Goal: Task Accomplishment & Management: Manage account settings

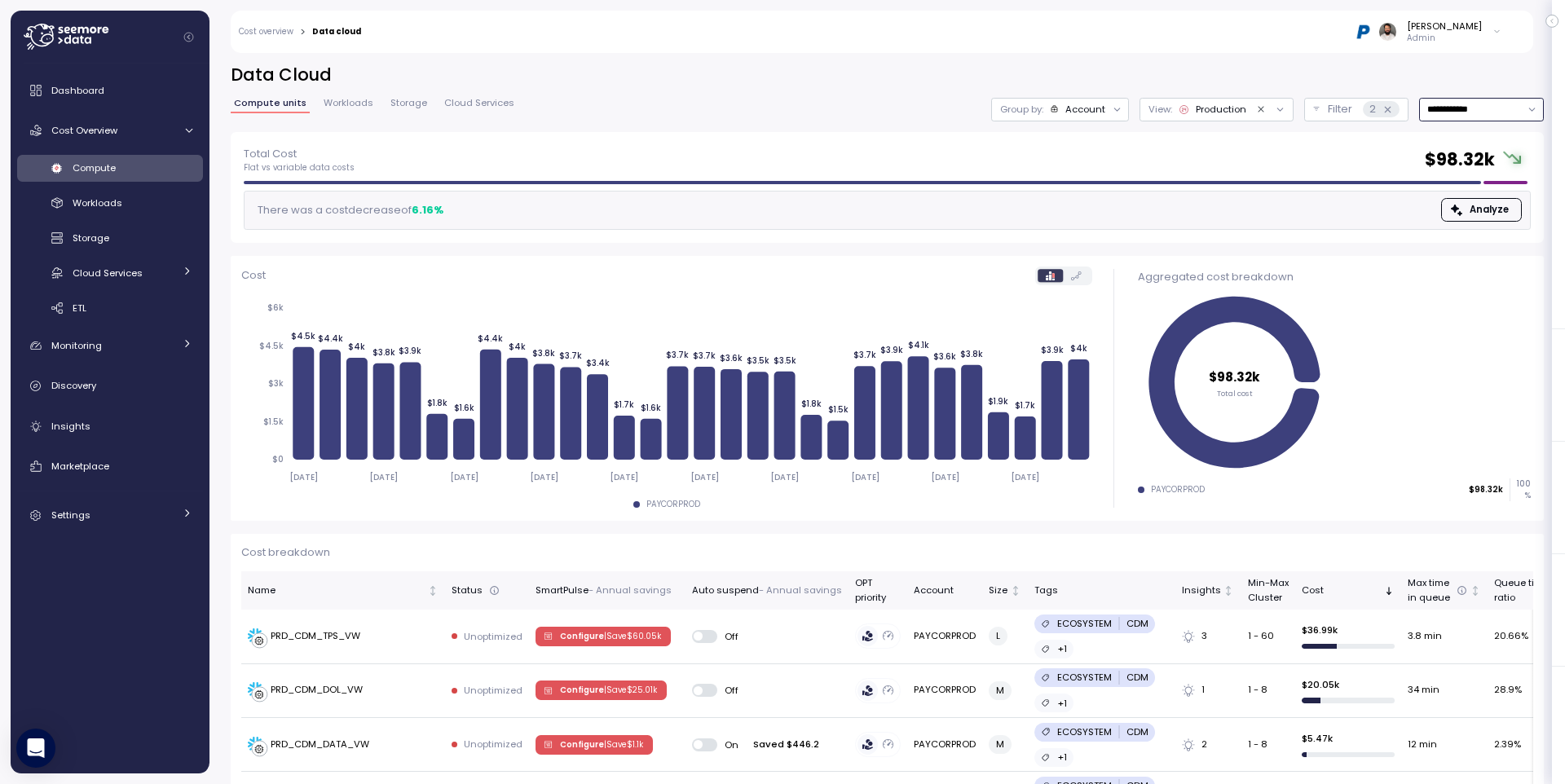
click at [1463, 116] on input "**********" at bounding box center [1481, 110] width 125 height 23
click at [1480, 249] on div "Last 6 months" at bounding box center [1480, 249] width 68 height 13
type input "**********"
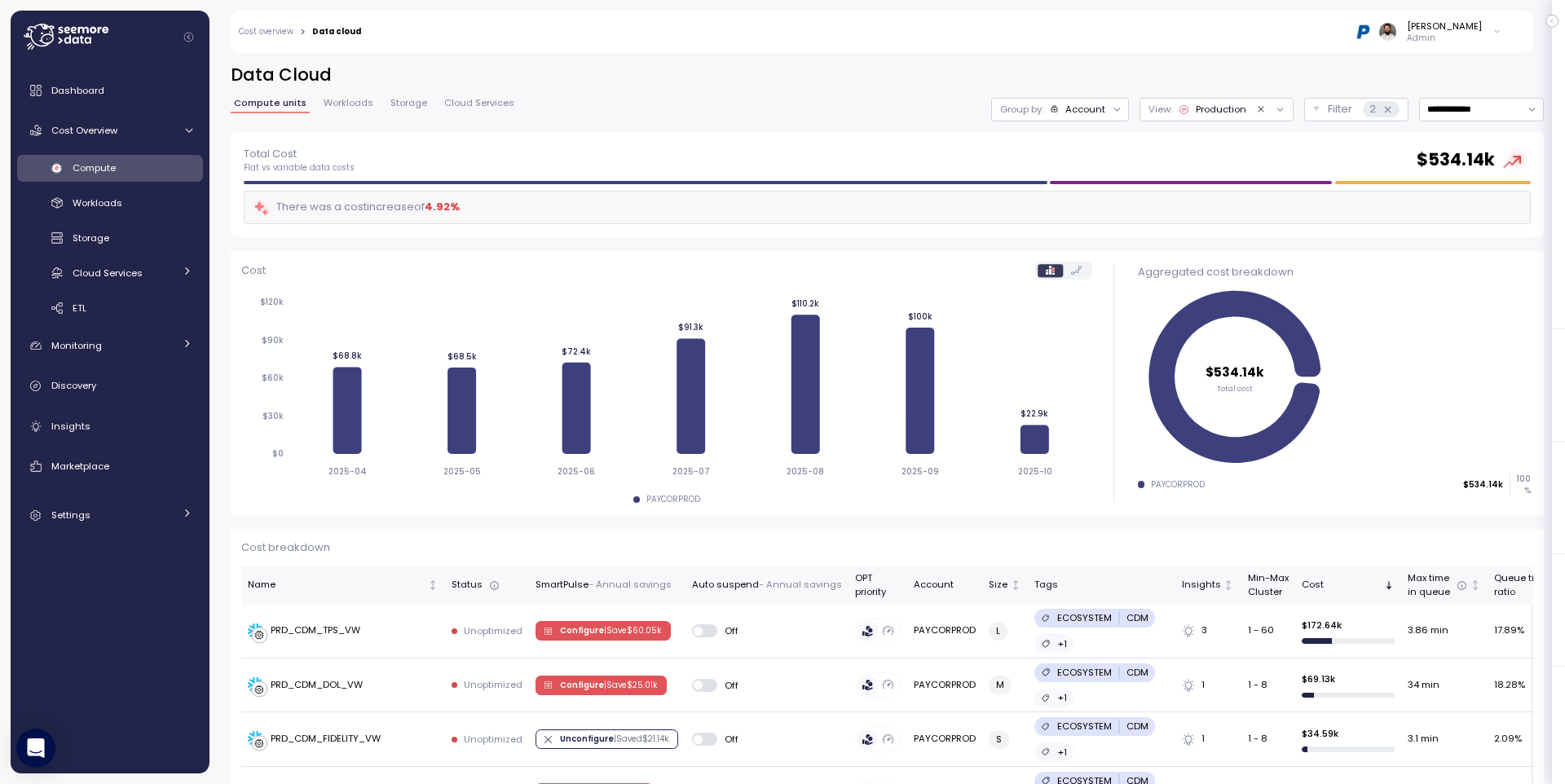
click at [1108, 80] on h2 "Data Cloud" at bounding box center [886, 75] width 1313 height 23
drag, startPoint x: 1095, startPoint y: 106, endPoint x: 1098, endPoint y: 184, distance: 78.1
click at [1097, 106] on div "Account" at bounding box center [1086, 110] width 40 height 13
click at [1092, 208] on div "Compute unit" at bounding box center [1060, 199] width 112 height 19
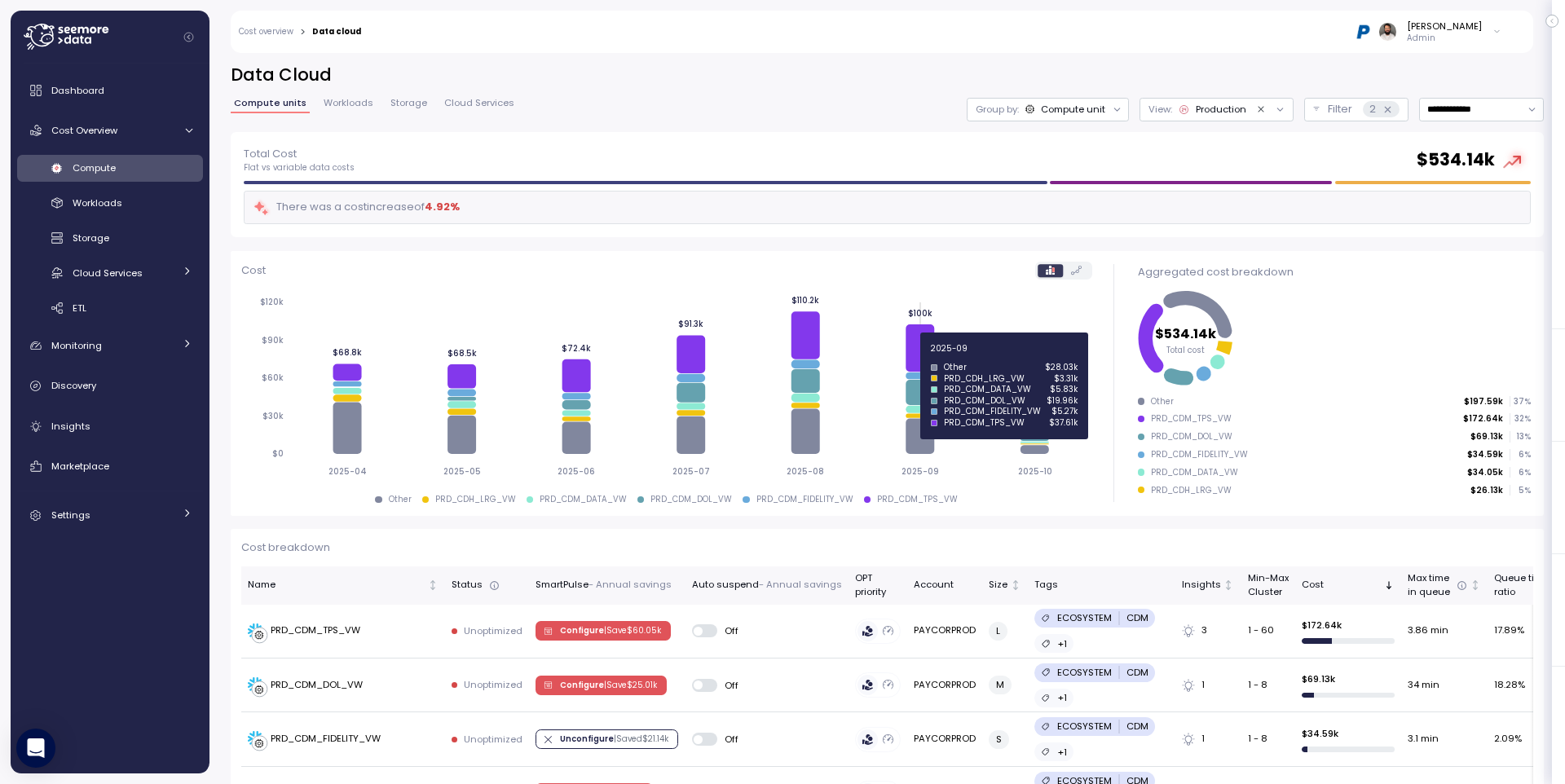
click at [924, 354] on icon at bounding box center [920, 348] width 28 height 47
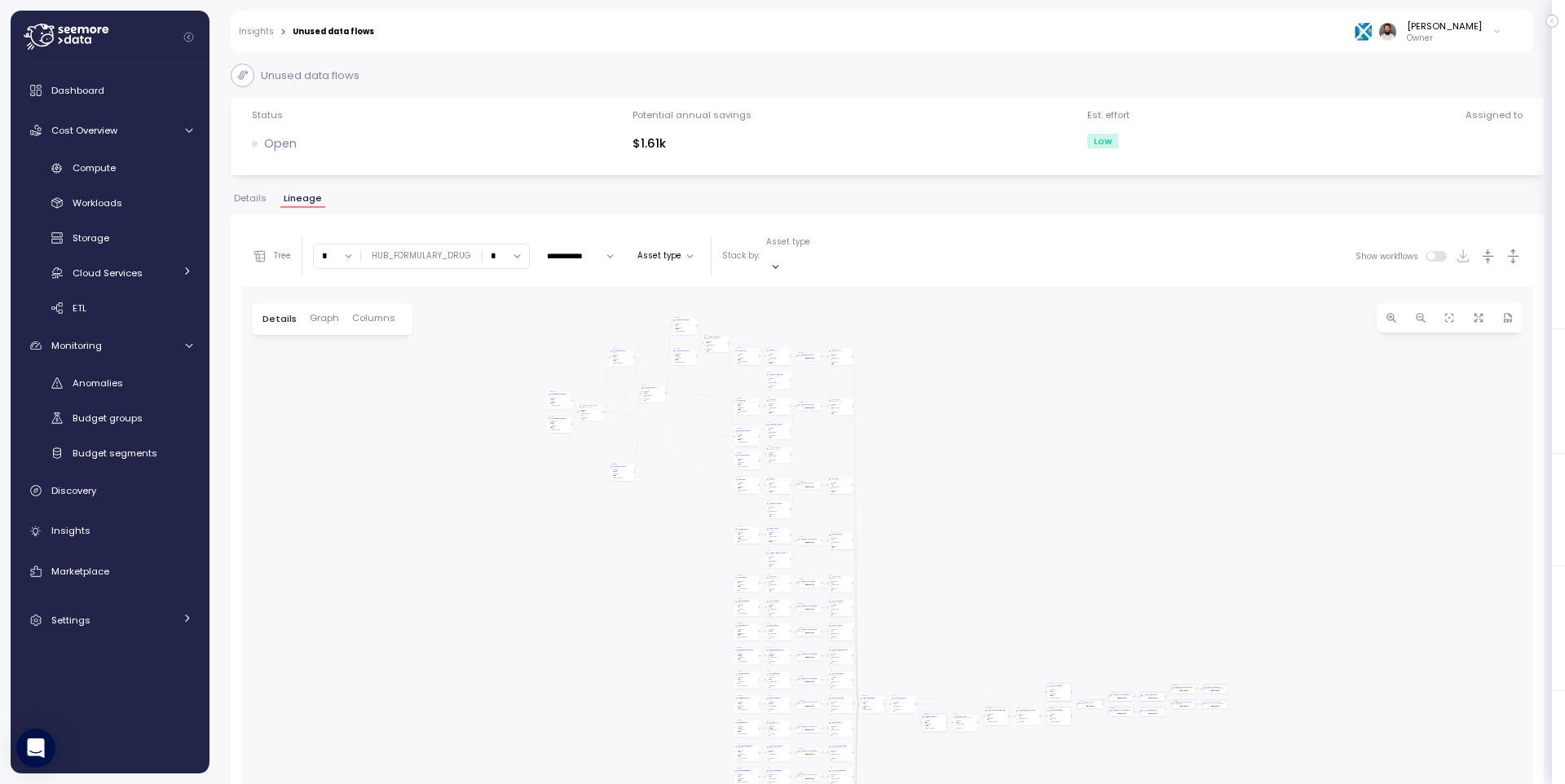
scroll to position [115, 0]
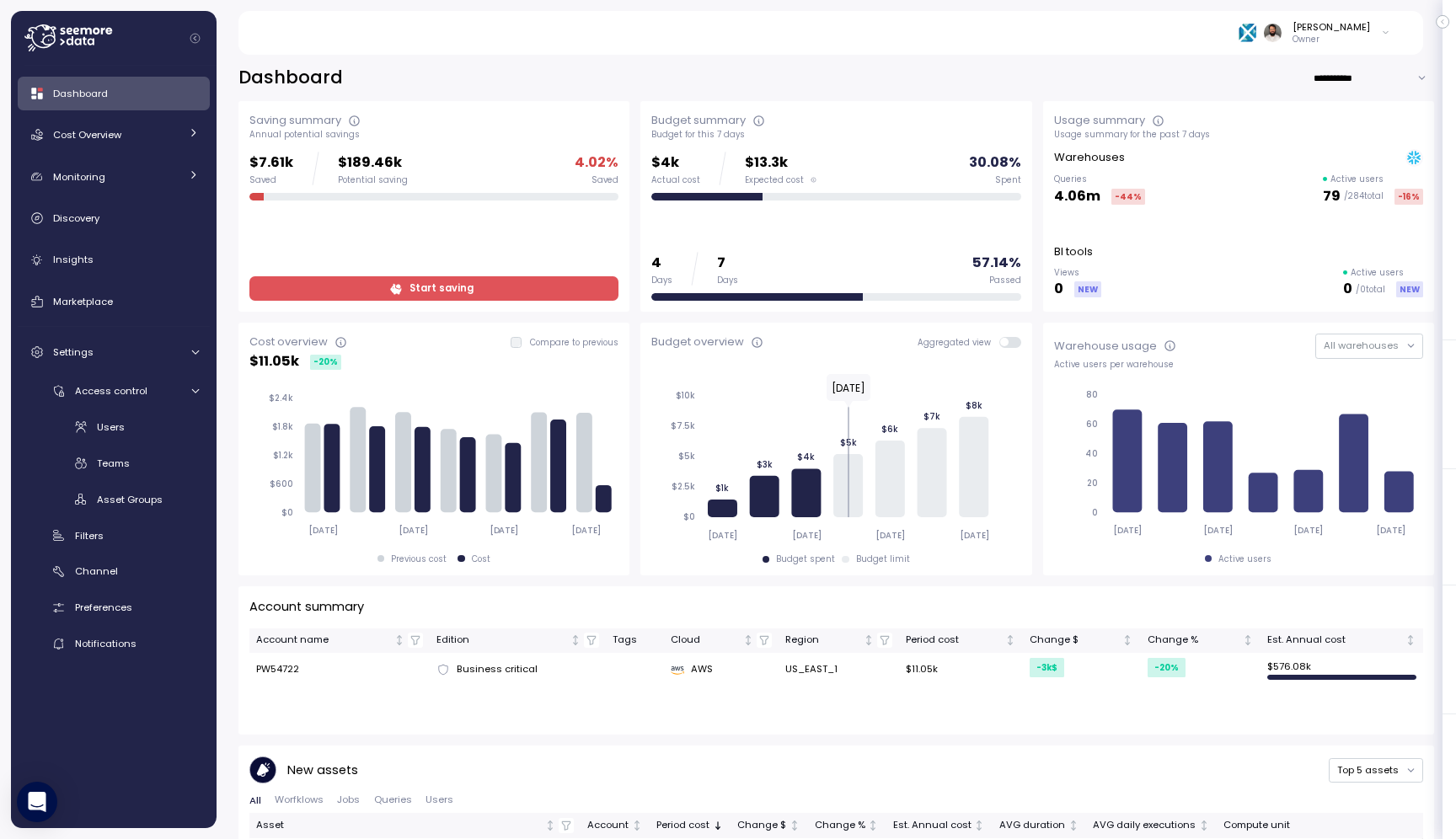
click at [367, 292] on span "Start saving" at bounding box center [432, 288] width 347 height 23
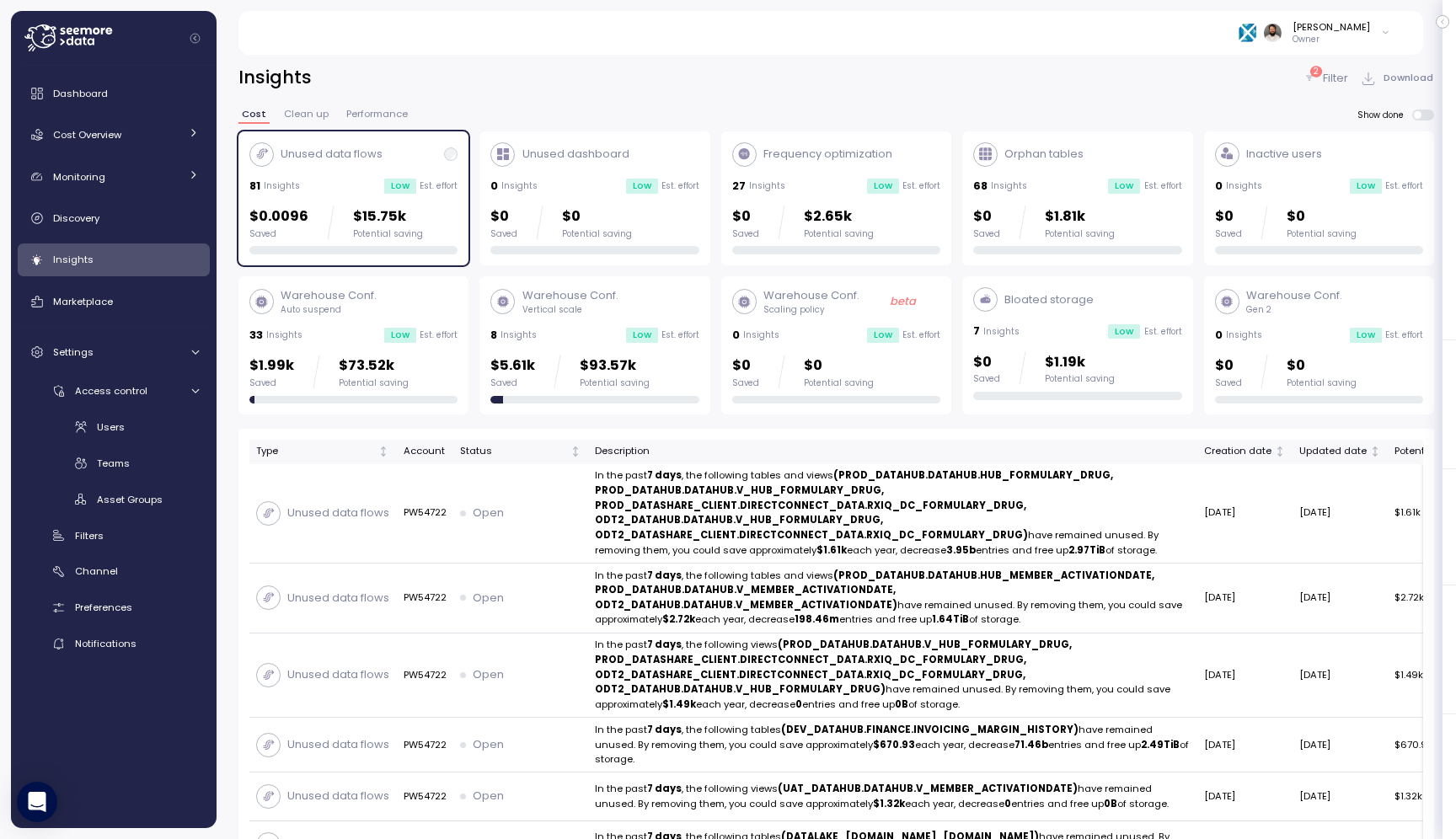
click at [604, 190] on div "0 Insights Low Est. effort" at bounding box center [594, 185] width 208 height 16
click at [601, 190] on div "0 Insights Low Est. effort" at bounding box center [594, 185] width 208 height 16
click at [139, 390] on span "Access control" at bounding box center [112, 391] width 73 height 14
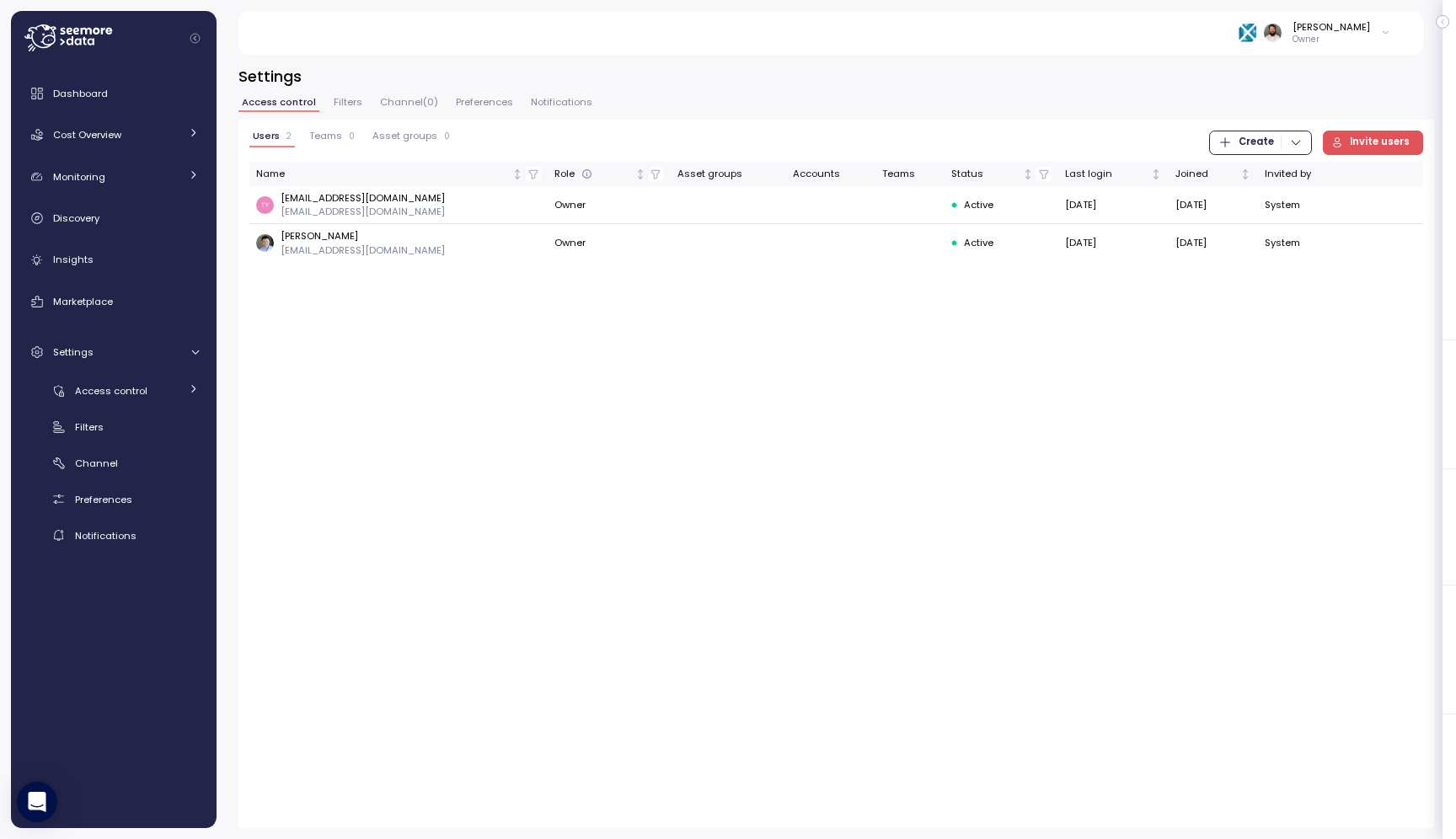
click at [359, 110] on button "Filters" at bounding box center [347, 105] width 36 height 15
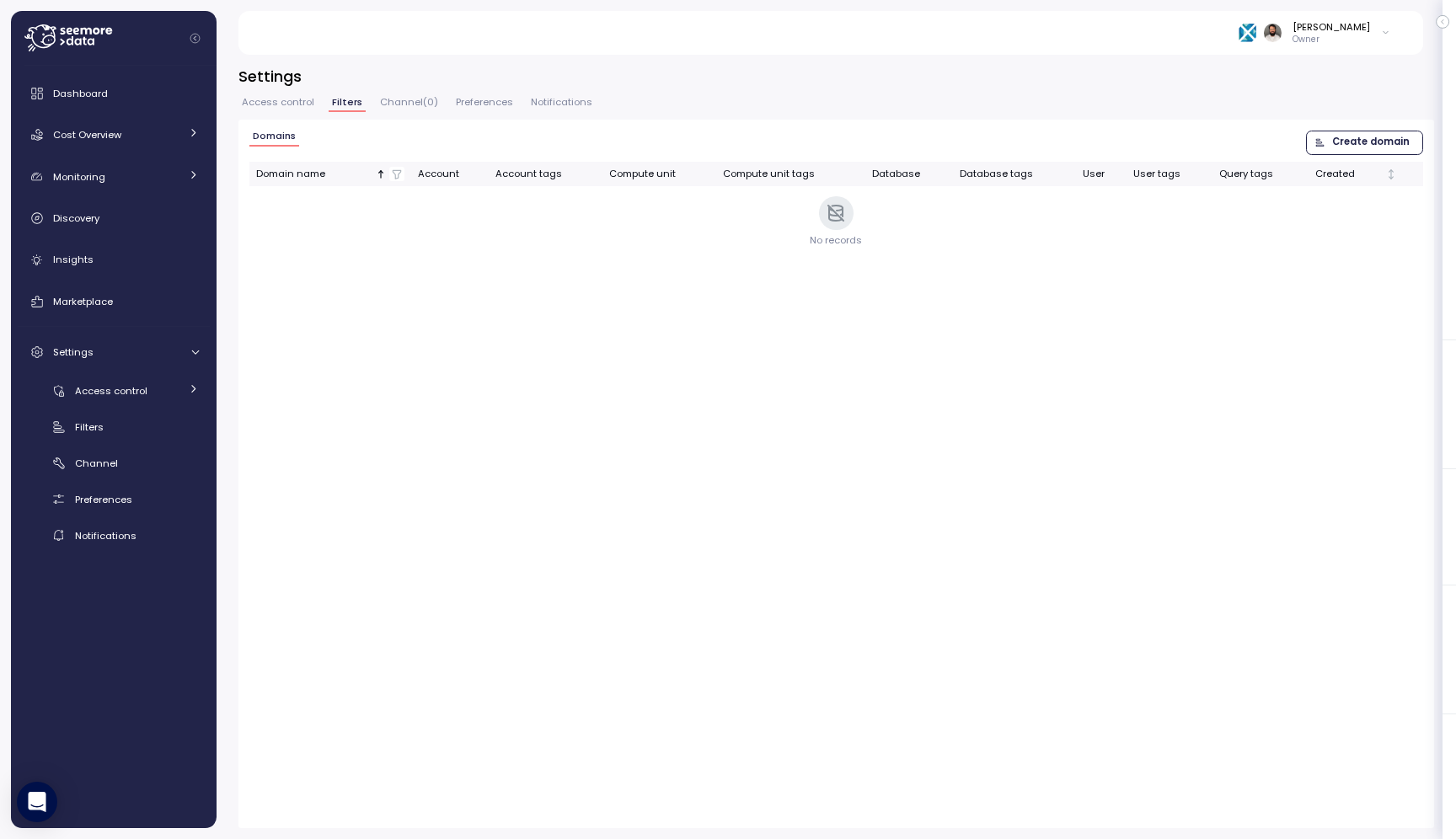
click at [306, 106] on span "Access control" at bounding box center [278, 102] width 73 height 10
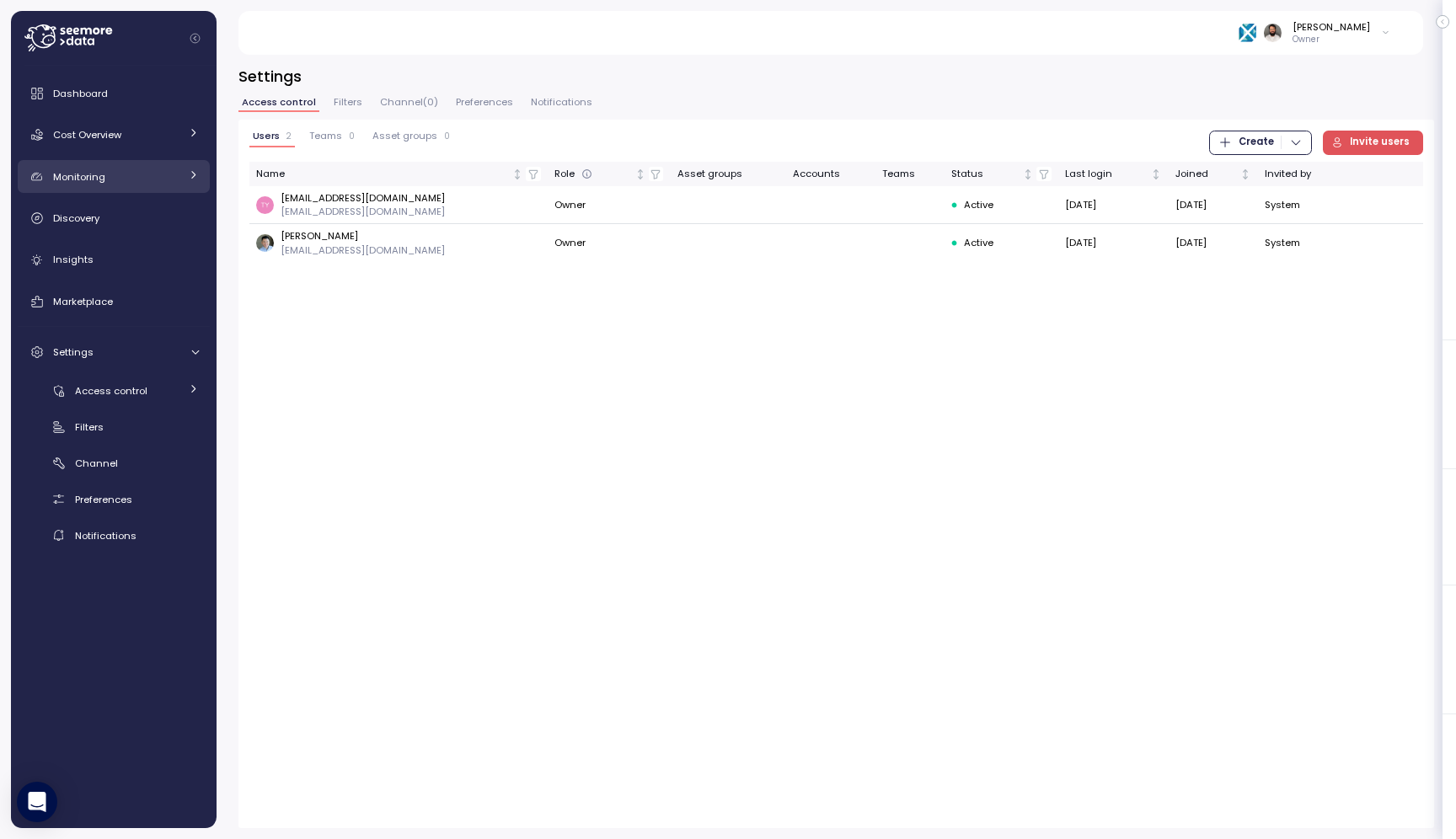
click at [139, 190] on link "Monitoring" at bounding box center [113, 177] width 192 height 34
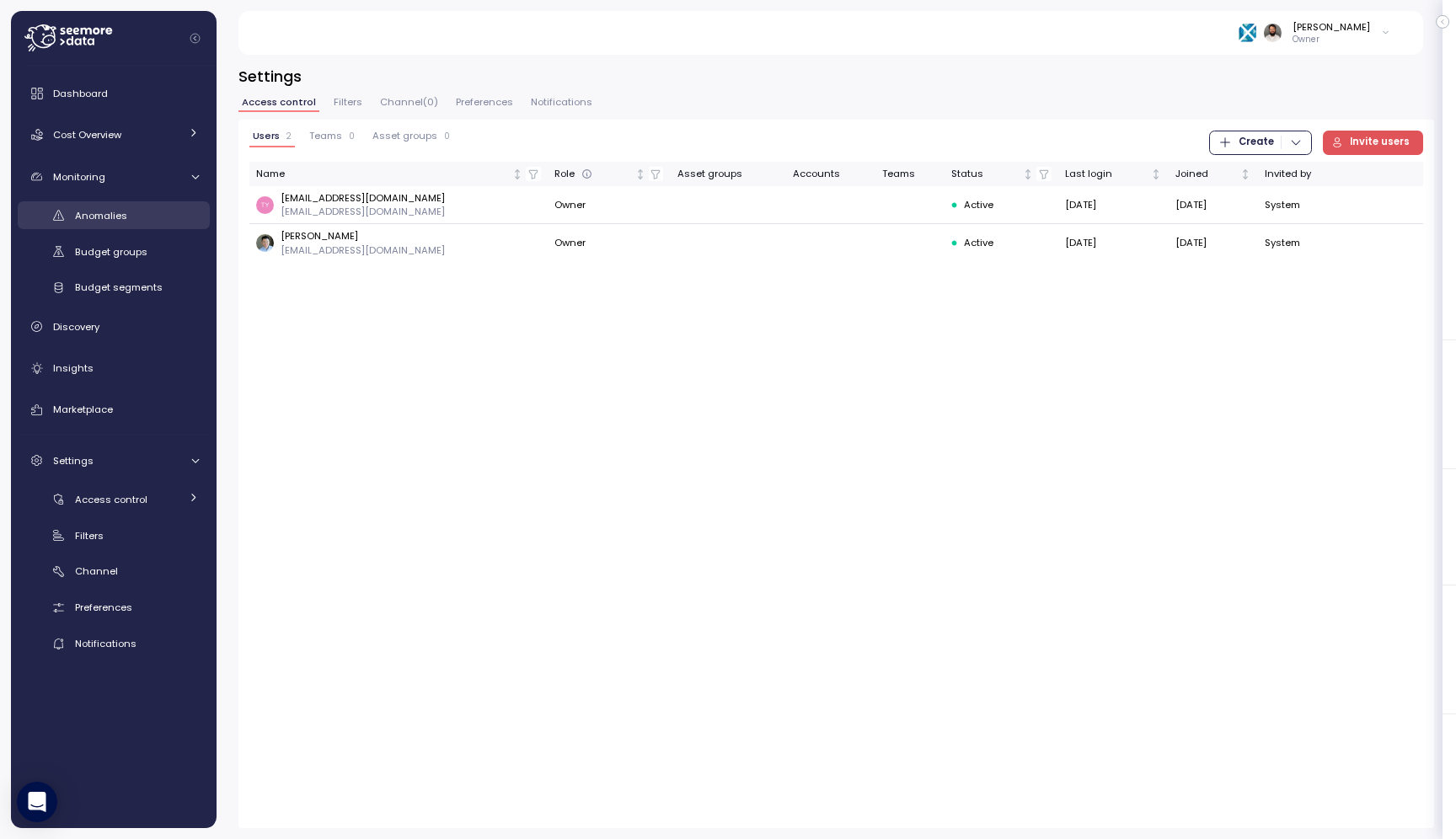
click at [146, 216] on div "Anomalies" at bounding box center [137, 215] width 124 height 16
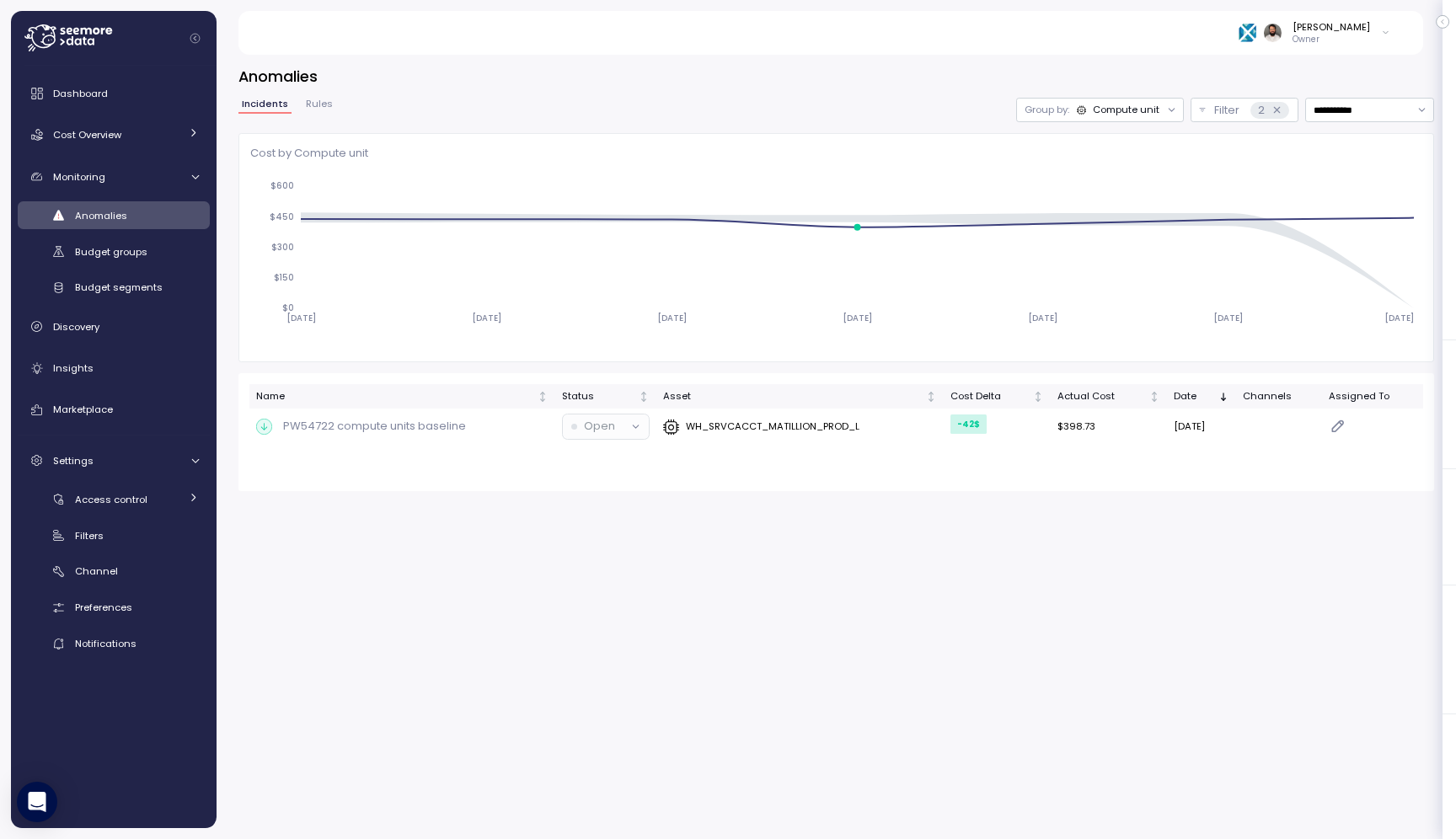
click at [1156, 109] on div "Compute unit" at bounding box center [1126, 110] width 67 height 14
